Goal: Check status: Check status

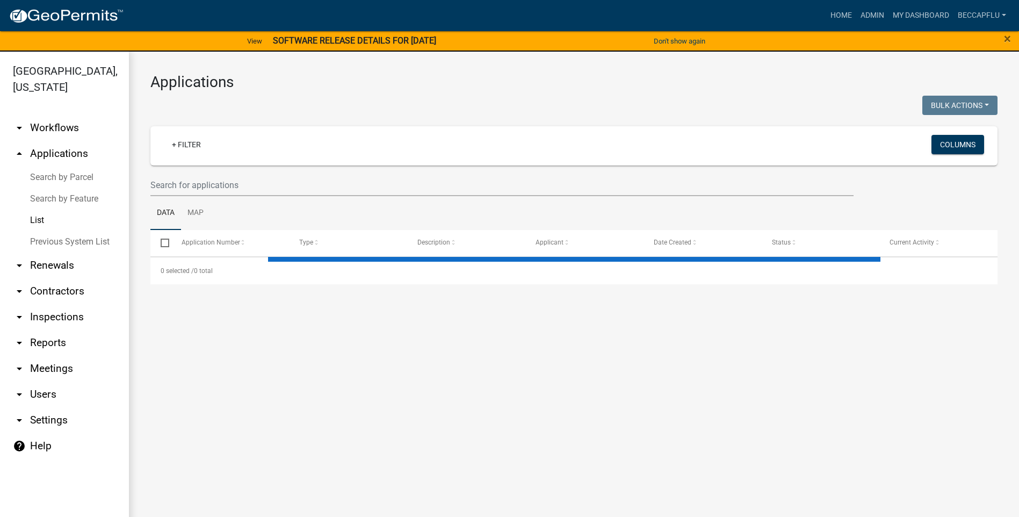
select select "3: 100"
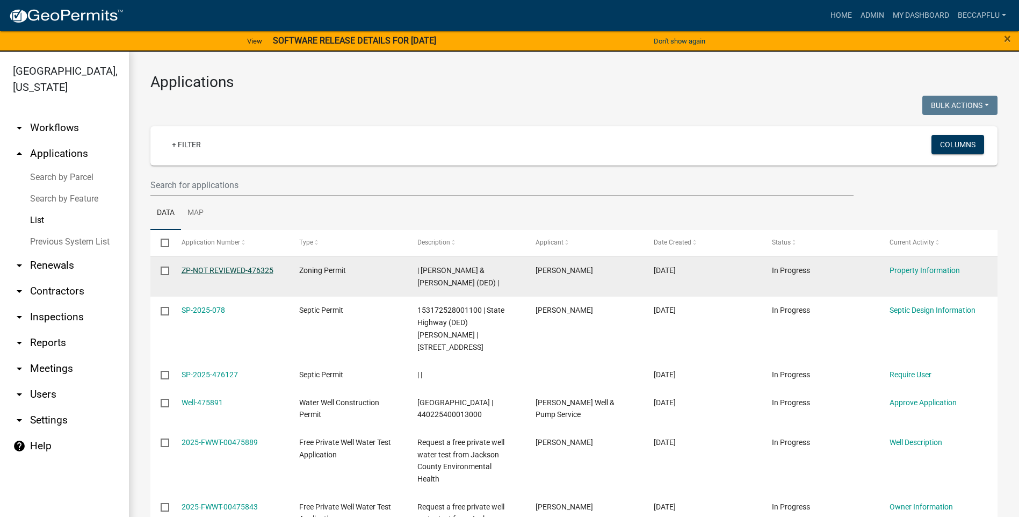
click at [227, 271] on link "ZP-NOT REVIEWED-476325" at bounding box center [228, 270] width 92 height 9
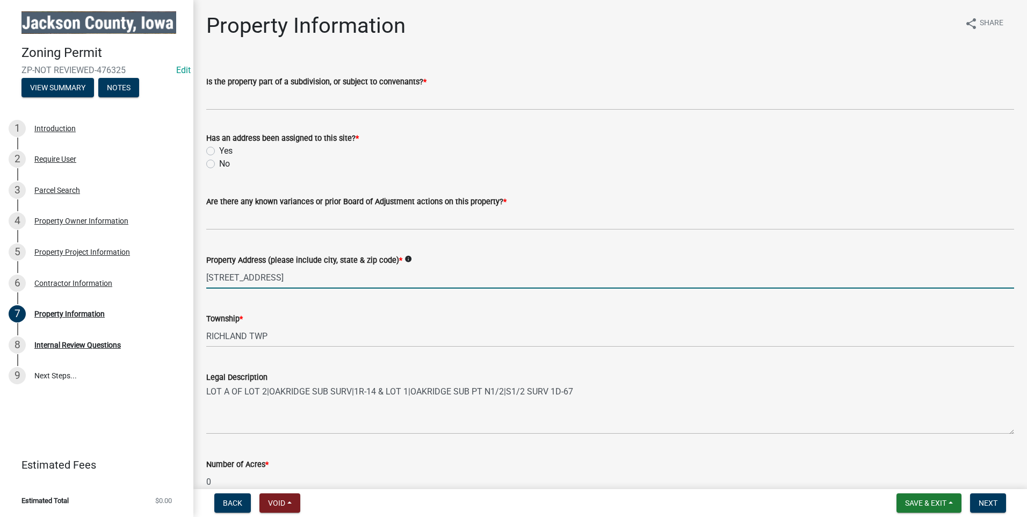
drag, startPoint x: 335, startPoint y: 276, endPoint x: 200, endPoint y: 264, distance: 135.4
click at [200, 264] on div "Property Address (please include city, state & zip code) * info [STREET_ADDRESS]" at bounding box center [610, 264] width 824 height 50
click at [98, 283] on div "Contractor Information" at bounding box center [73, 283] width 78 height 8
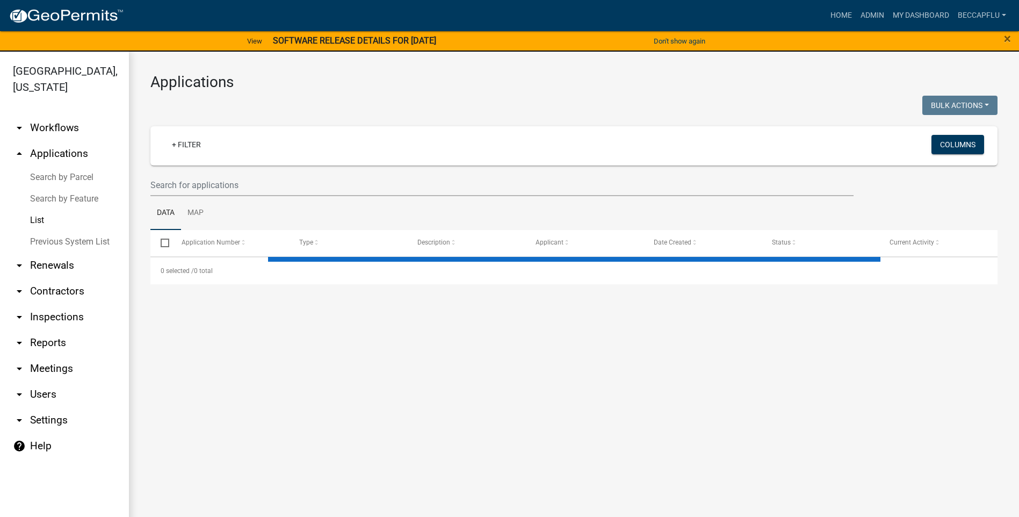
select select "3: 100"
